Goal: Check status

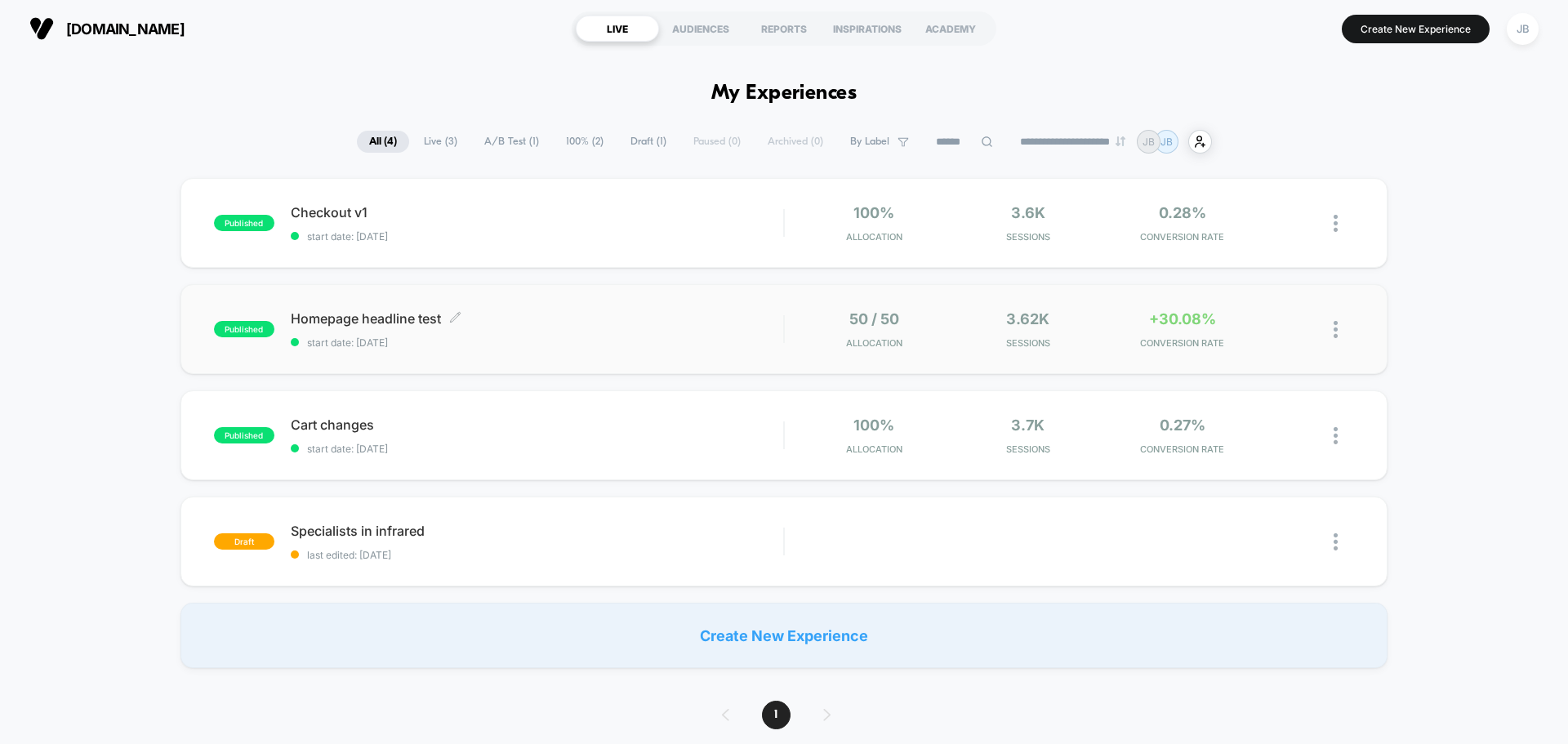
click at [705, 336] on span "start date: [DATE]" at bounding box center [536, 342] width 492 height 12
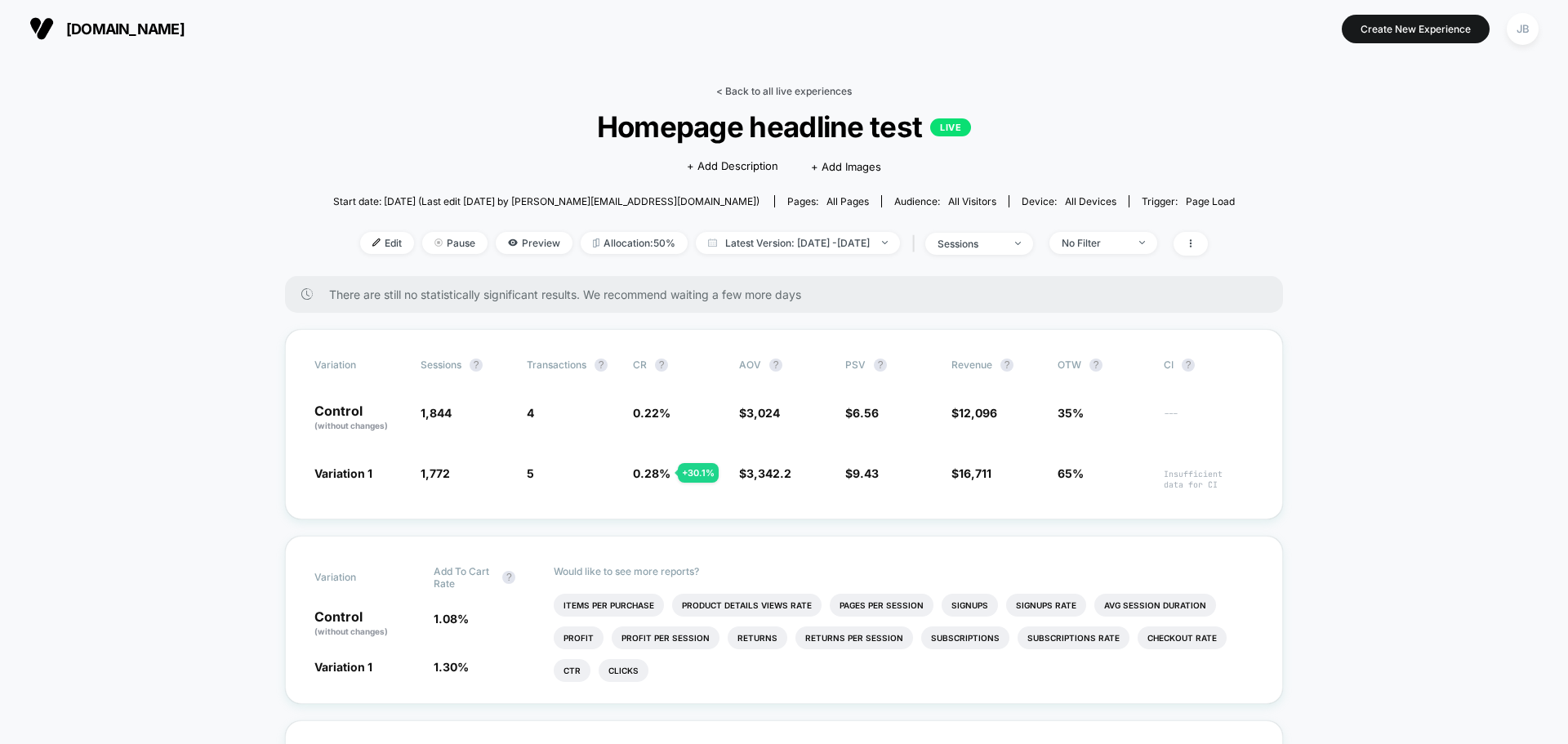
click at [776, 89] on link "< Back to all live experiences" at bounding box center [784, 91] width 136 height 12
